Goal: Find specific page/section: Find specific page/section

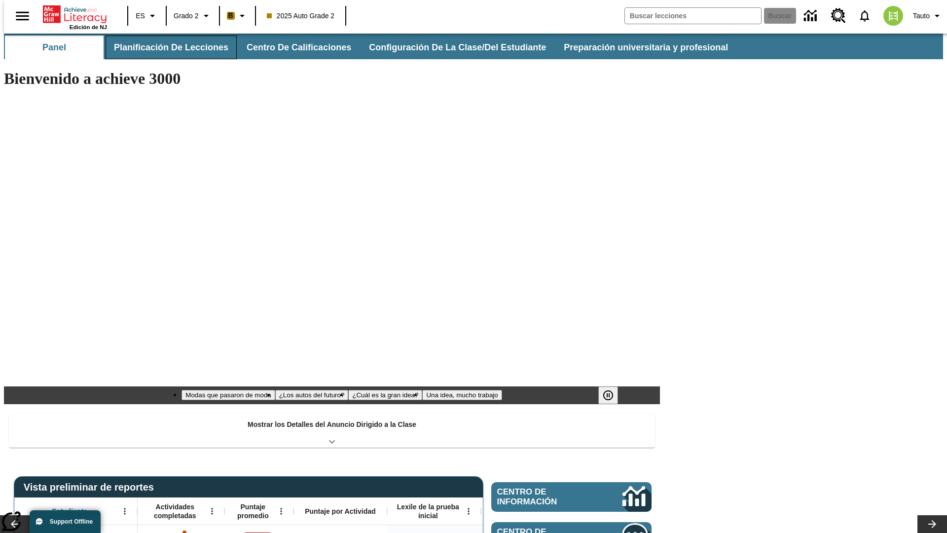
click at [165, 47] on button "Planificación de lecciones" at bounding box center [171, 48] width 131 height 24
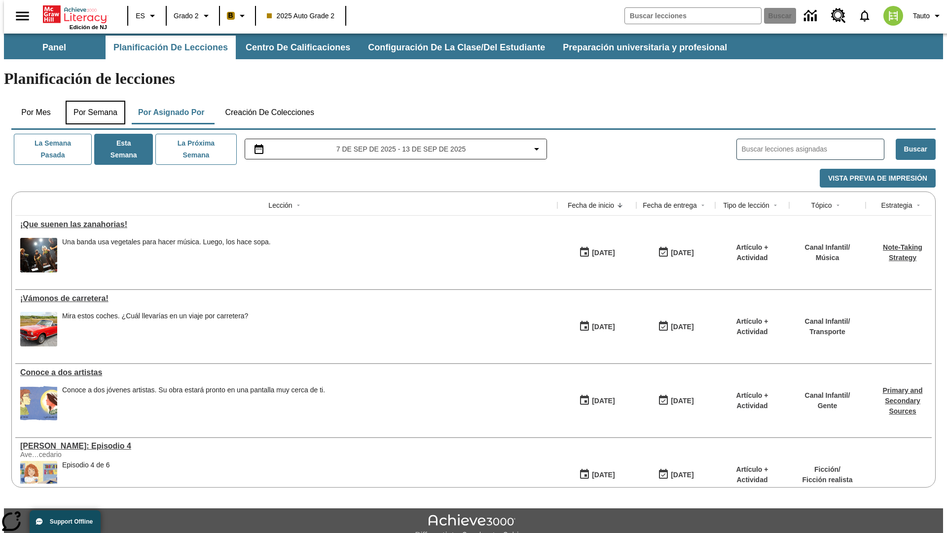
click at [92, 101] on button "Por semana" at bounding box center [96, 113] width 60 height 24
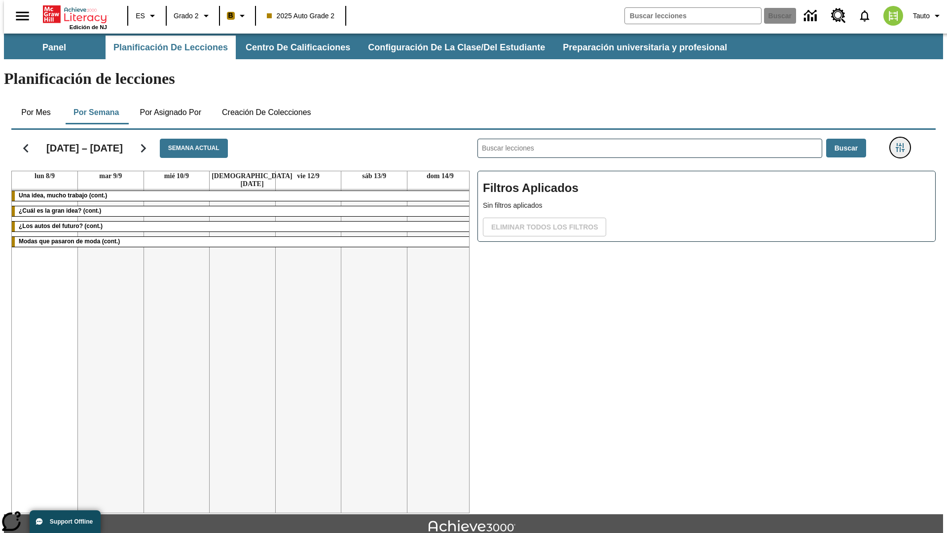
click at [903, 143] on icon "Menú lateral de filtros" at bounding box center [900, 147] width 9 height 9
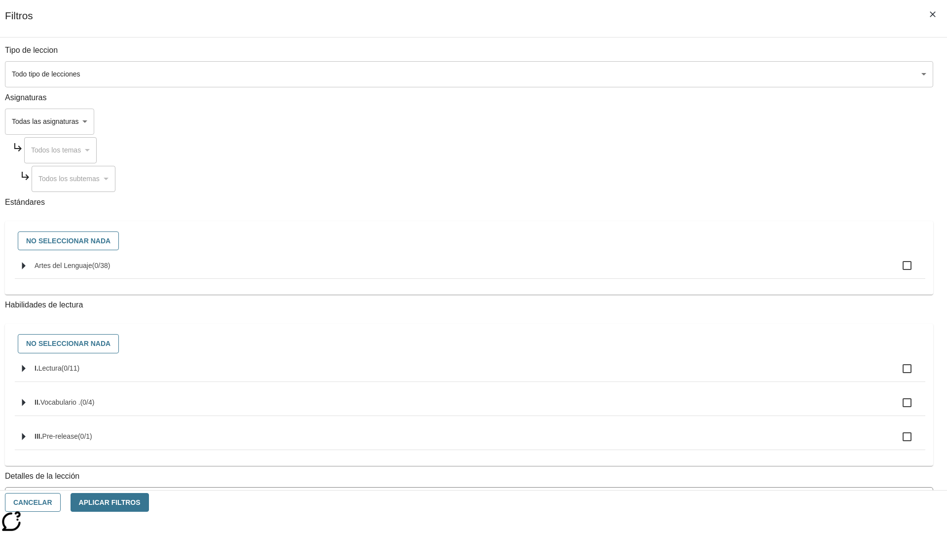
click at [710, 445] on body "Saltar al contenido principal Edición de NJ ES Grado 2 B 2025 Auto Grade 2 Busc…" at bounding box center [473, 306] width 939 height 544
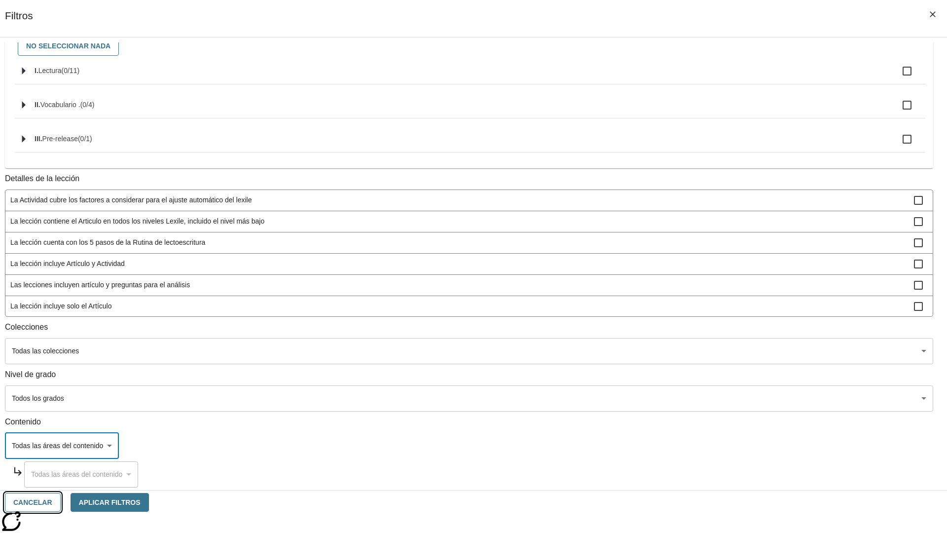
click at [61, 502] on button "Cancelar" at bounding box center [33, 502] width 56 height 19
click at [71, 13] on icon "Portada" at bounding box center [76, 14] width 66 height 20
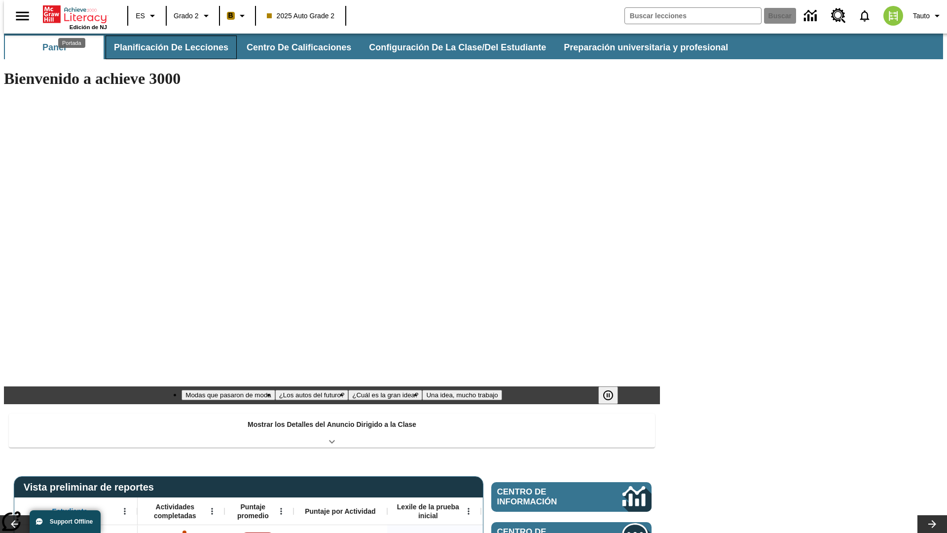
click at [165, 47] on button "Planificación de lecciones" at bounding box center [171, 48] width 131 height 24
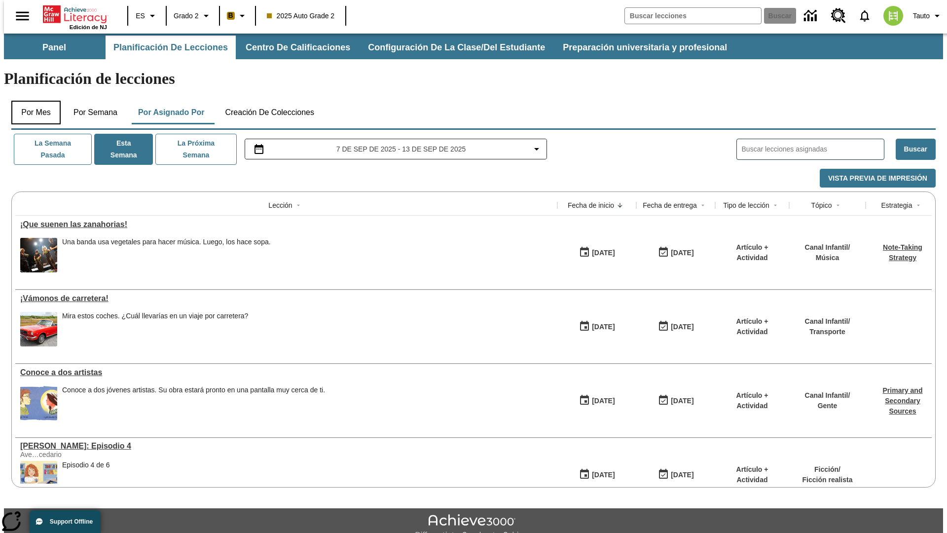
click at [32, 101] on button "Por mes" at bounding box center [35, 113] width 49 height 24
